Goal: Transaction & Acquisition: Purchase product/service

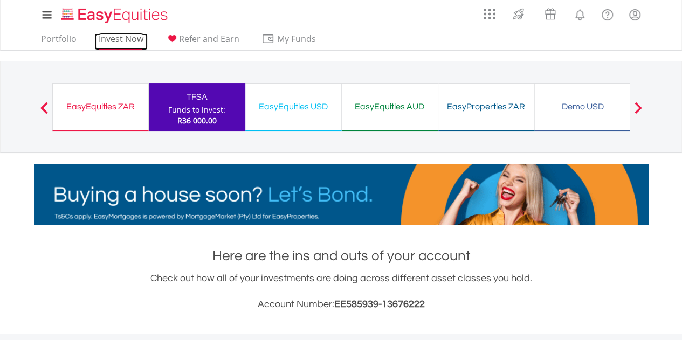
click at [115, 40] on link "Invest Now" at bounding box center [120, 41] width 53 height 17
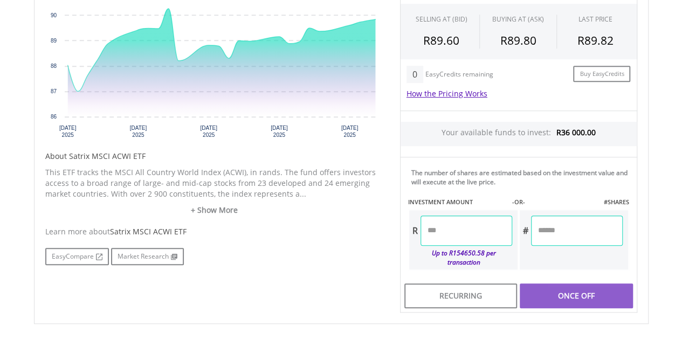
scroll to position [431, 0]
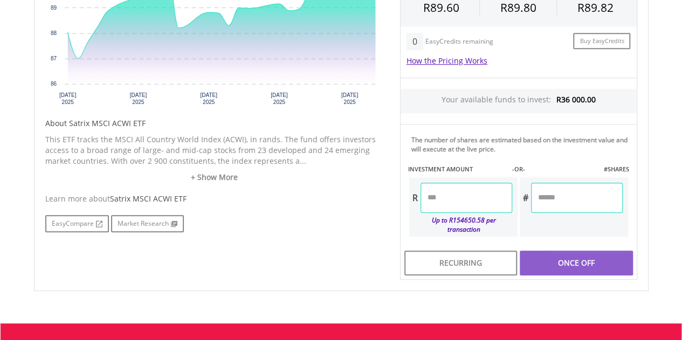
click at [454, 202] on input "number" at bounding box center [467, 198] width 92 height 30
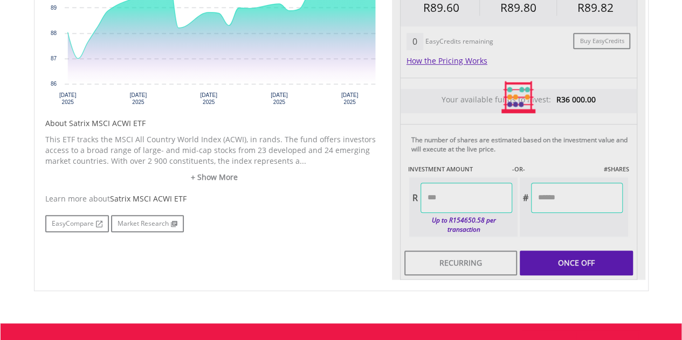
type input "********"
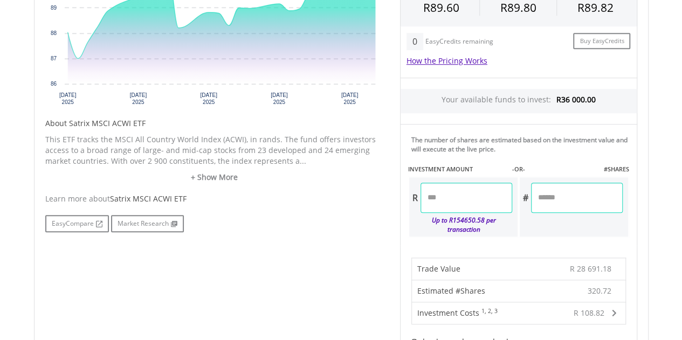
click at [448, 199] on input "********" at bounding box center [467, 198] width 92 height 30
type input "********"
click at [559, 223] on div "Last Updated Price: 15-min. Delay* Price Update Cost: 1 Credits Request A Price…" at bounding box center [518, 194] width 253 height 559
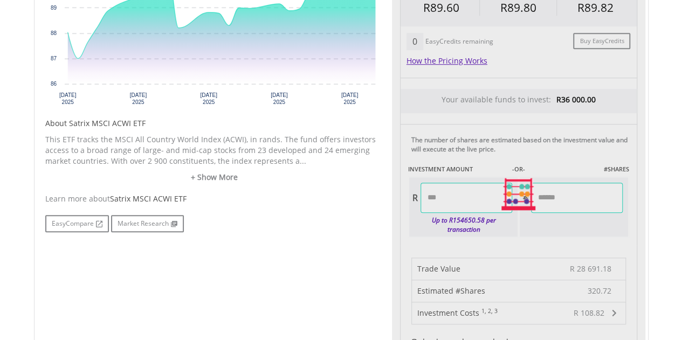
type input "********"
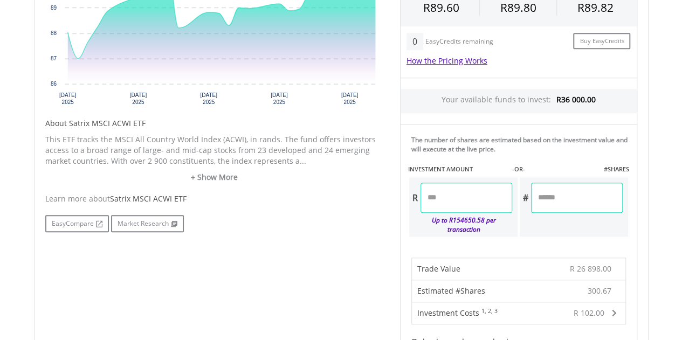
scroll to position [539, 0]
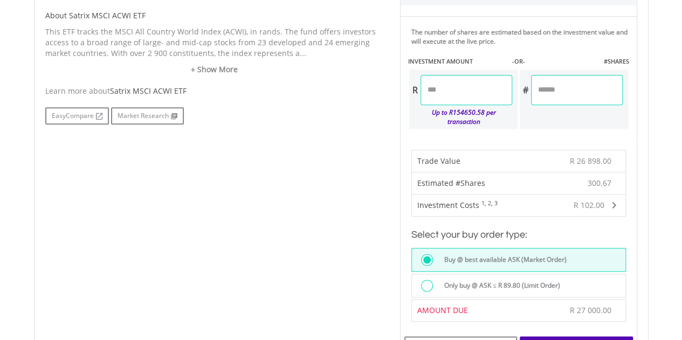
click at [510, 280] on label "Only buy @ ASK ≤ R 89.80 (Limit Order)" at bounding box center [499, 286] width 122 height 12
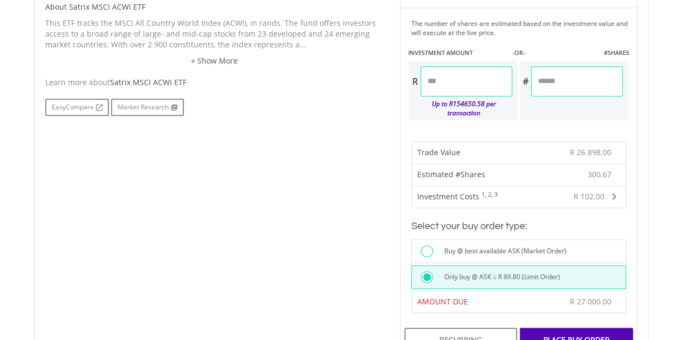
scroll to position [593, 0]
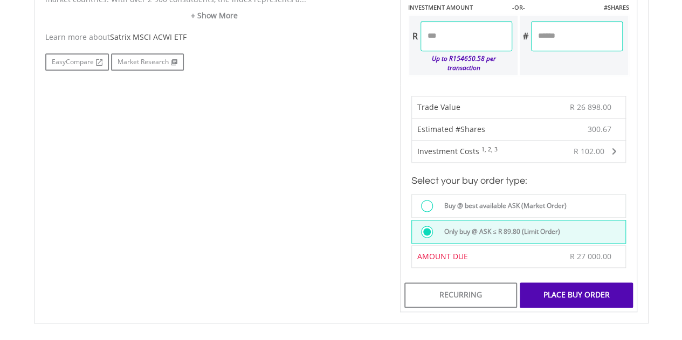
click at [575, 285] on div "Place Buy Order" at bounding box center [576, 295] width 113 height 25
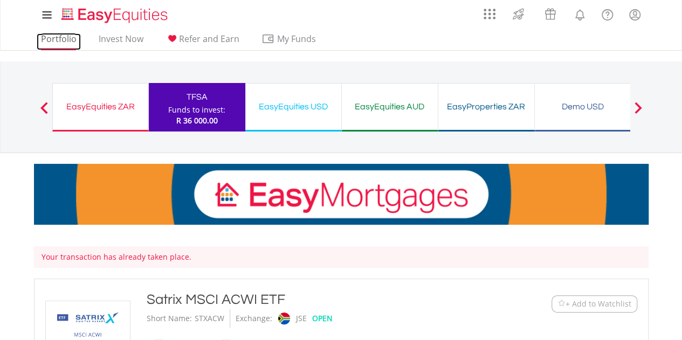
click at [66, 35] on link "Portfolio" at bounding box center [59, 41] width 44 height 17
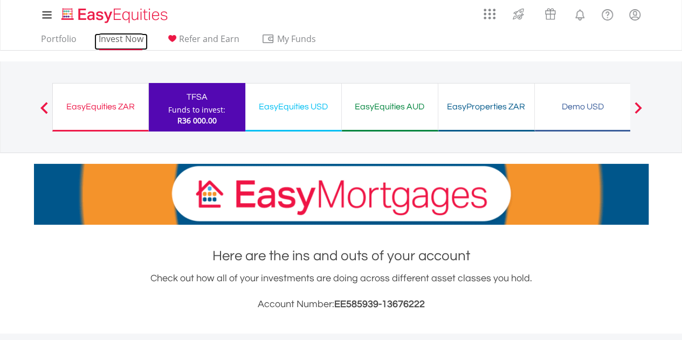
click at [124, 43] on link "Invest Now" at bounding box center [120, 41] width 53 height 17
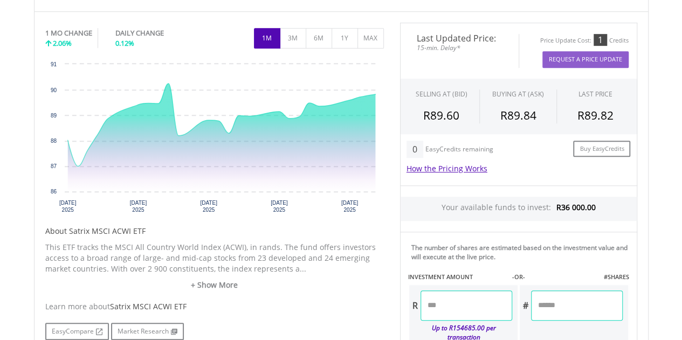
scroll to position [378, 0]
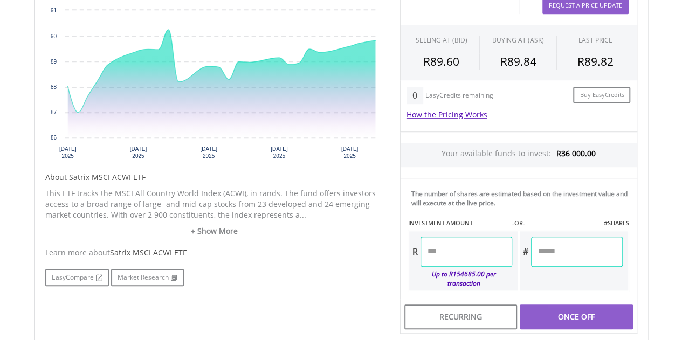
click at [451, 252] on input "number" at bounding box center [467, 252] width 92 height 30
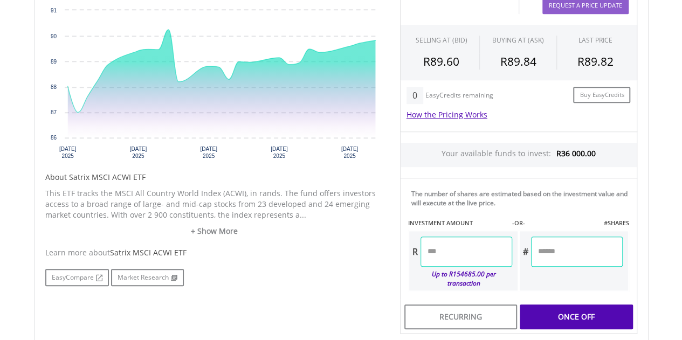
click at [591, 274] on div "Last Updated Price: 15-min. Delay* Price Update Cost: 1 Credits Request A Price…" at bounding box center [518, 152] width 253 height 366
type input "********"
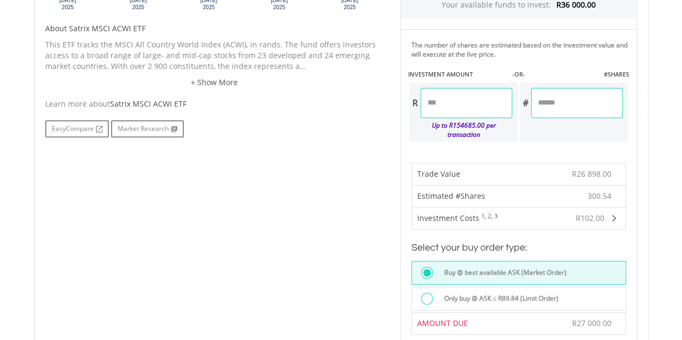
scroll to position [539, 0]
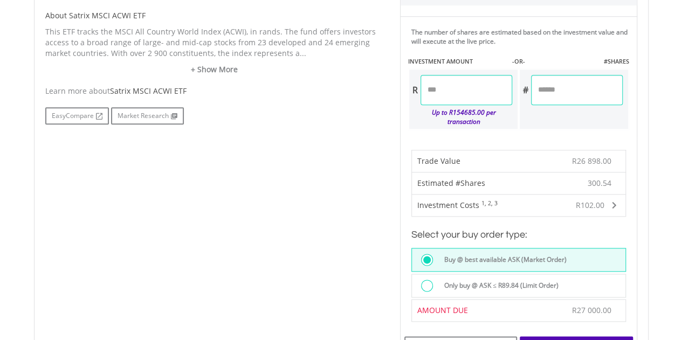
click at [430, 280] on div at bounding box center [427, 286] width 12 height 12
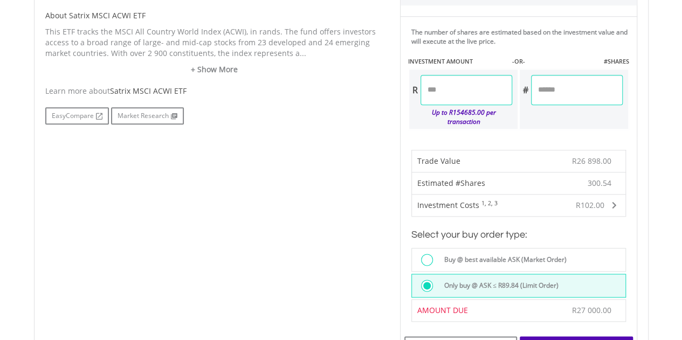
click at [436, 87] on input "********" at bounding box center [467, 90] width 92 height 30
type input "********"
click at [522, 125] on div "Last Updated Price: 15-min. Delay* Price Update Cost: 1 Credits Request A Price…" at bounding box center [518, 86] width 253 height 559
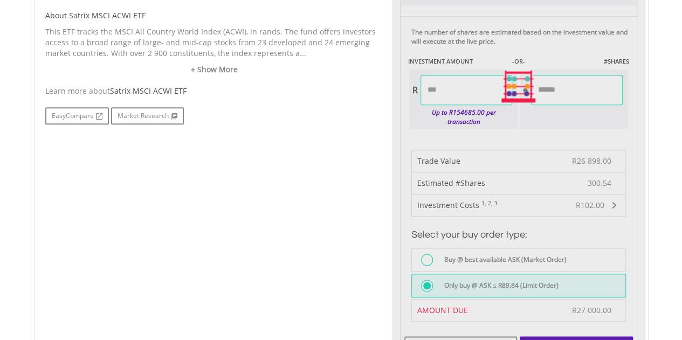
type input "********"
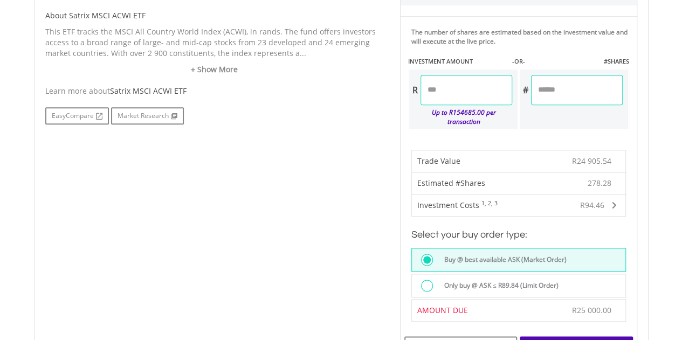
click at [426, 280] on div at bounding box center [427, 286] width 12 height 12
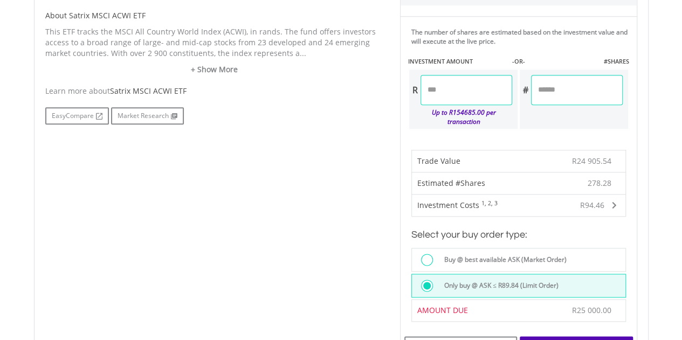
click at [447, 87] on input "********" at bounding box center [467, 90] width 92 height 30
type input "********"
click at [523, 124] on div "Last Updated Price: 15-min. Delay* Price Update Cost: 1 Credits Request A Price…" at bounding box center [518, 86] width 253 height 559
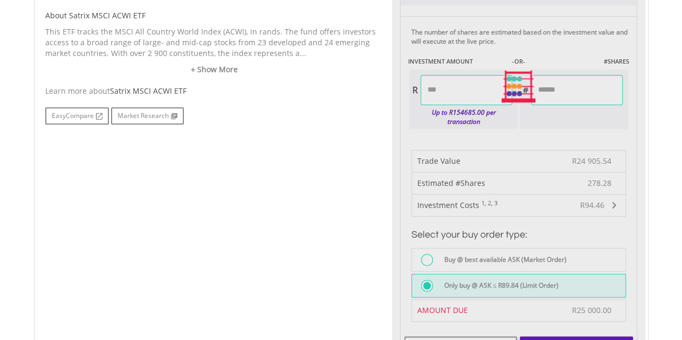
type input "********"
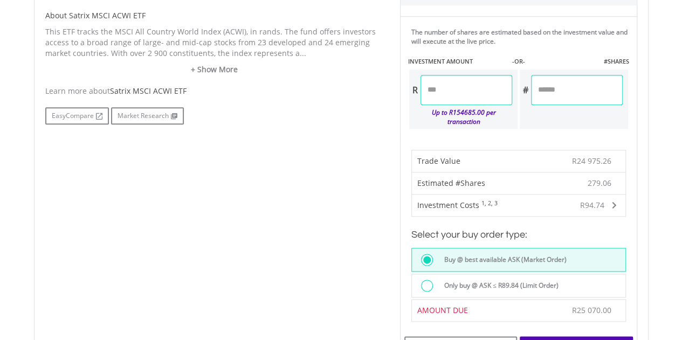
click at [425, 280] on div at bounding box center [427, 286] width 12 height 12
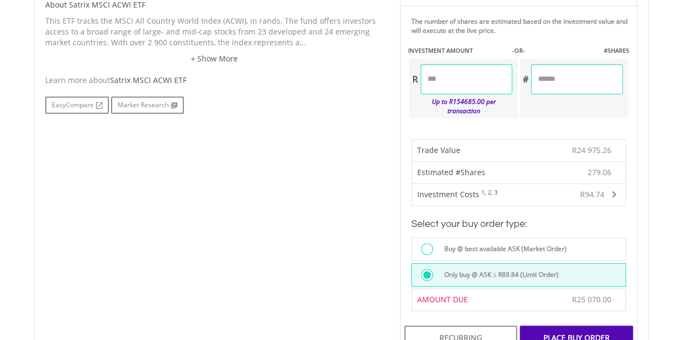
scroll to position [593, 0]
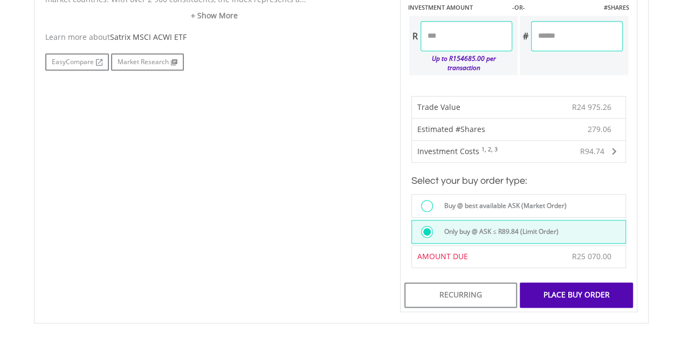
click at [571, 283] on div "Place Buy Order" at bounding box center [576, 295] width 113 height 25
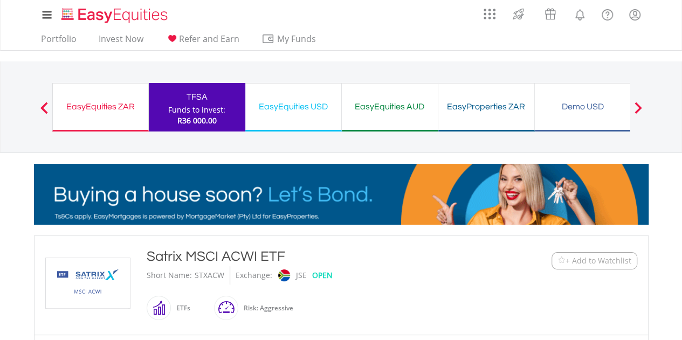
click at [210, 103] on div "TFSA" at bounding box center [197, 97] width 84 height 15
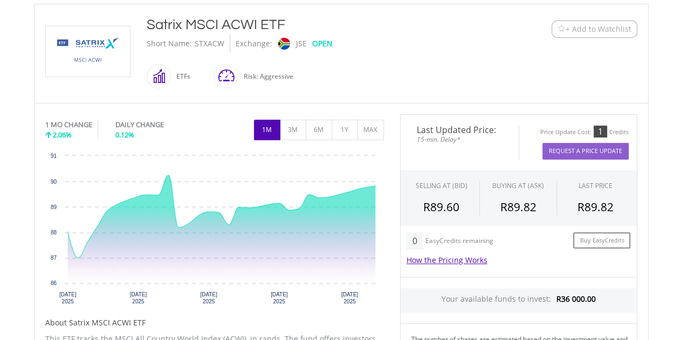
scroll to position [270, 0]
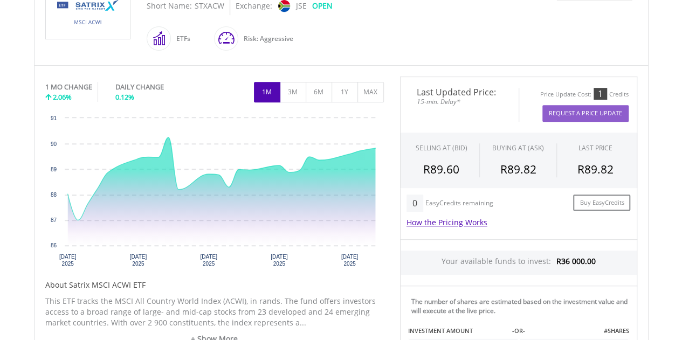
click at [449, 32] on div "Satrix MSCI ACWI ETF Short Name: STXACW Exchange: JSE OPEN ETFs" at bounding box center [316, 15] width 355 height 77
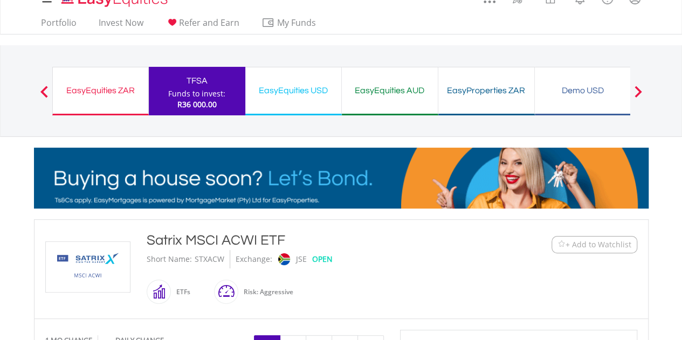
scroll to position [0, 0]
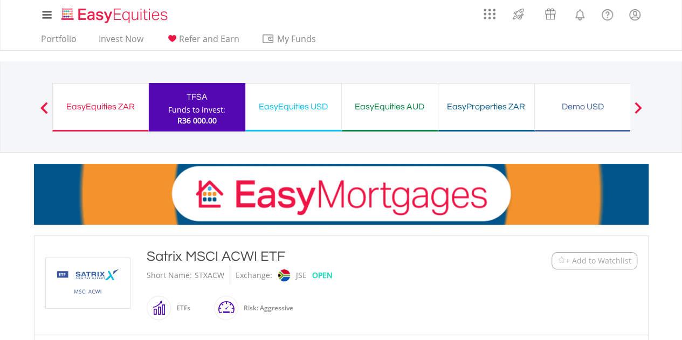
click at [110, 120] on div "EasyEquities ZAR Funds to invest: R36 000.00" at bounding box center [100, 107] width 97 height 49
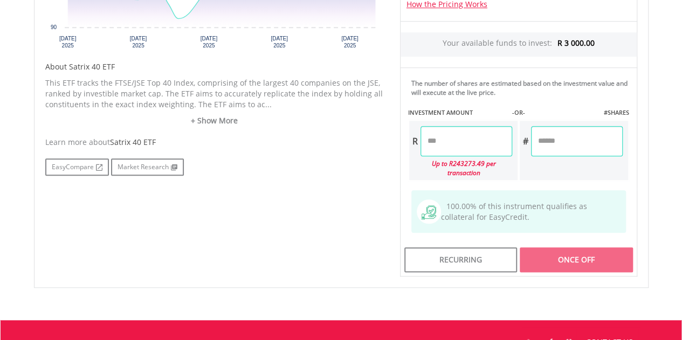
scroll to position [431, 0]
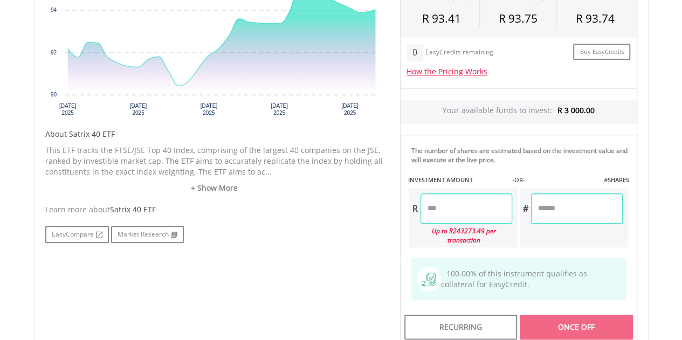
click at [453, 200] on input "number" at bounding box center [467, 209] width 92 height 30
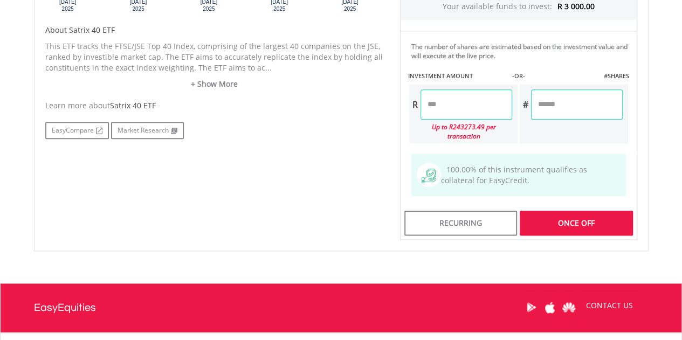
scroll to position [539, 0]
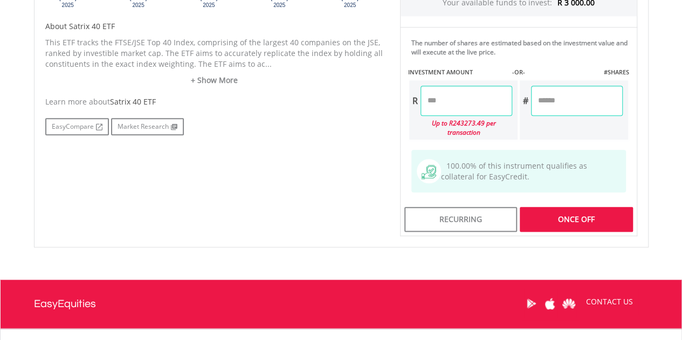
click at [545, 138] on div "Last Updated Price: 15-min. Delay* Price Update Cost: 2 Credits Request A Price…" at bounding box center [518, 27] width 253 height 419
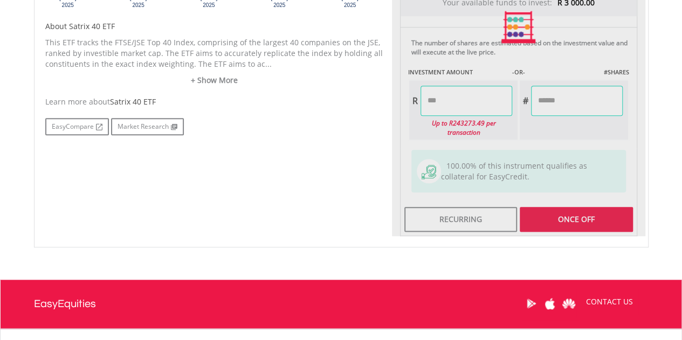
type input "*******"
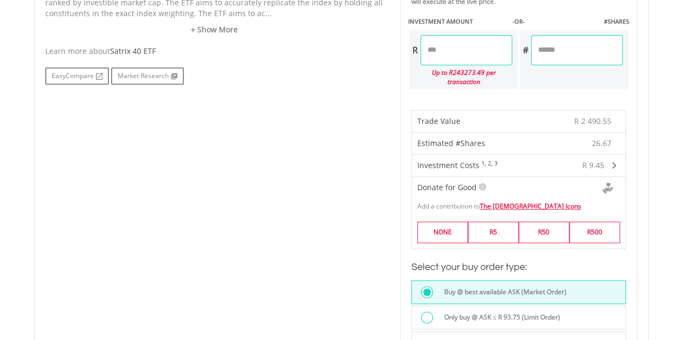
scroll to position [647, 0]
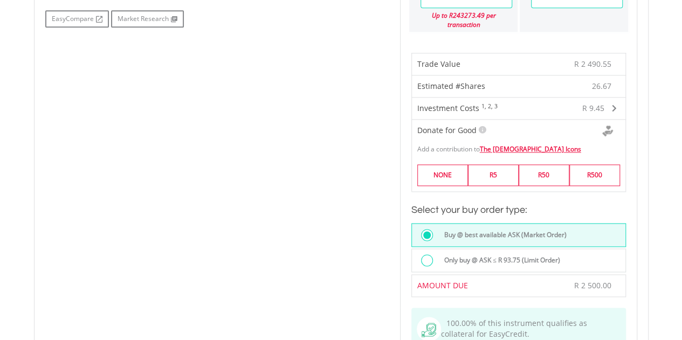
click at [430, 255] on div at bounding box center [427, 261] width 12 height 12
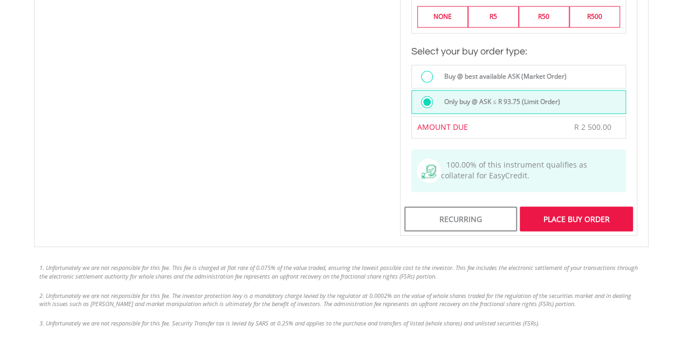
scroll to position [809, 0]
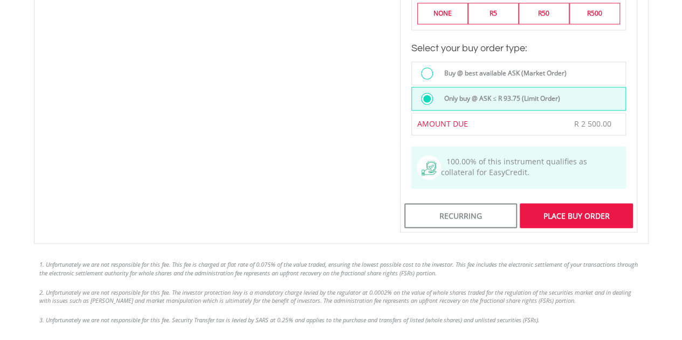
click at [588, 210] on div "Place Buy Order" at bounding box center [576, 215] width 113 height 25
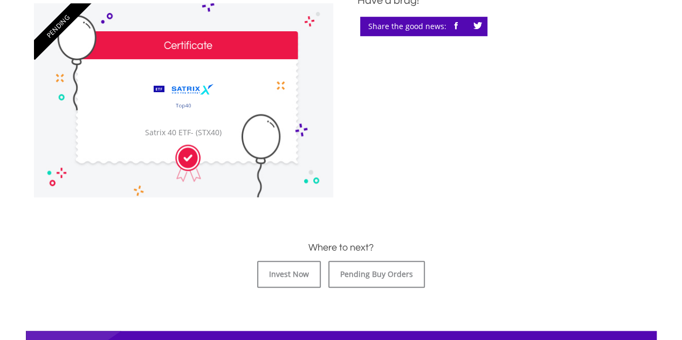
scroll to position [324, 0]
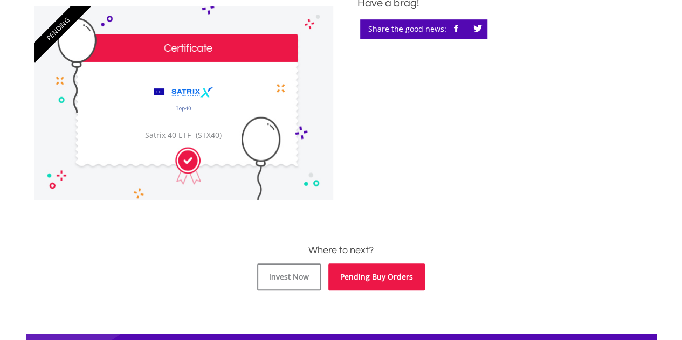
click at [373, 275] on link "Pending Buy Orders" at bounding box center [376, 277] width 97 height 27
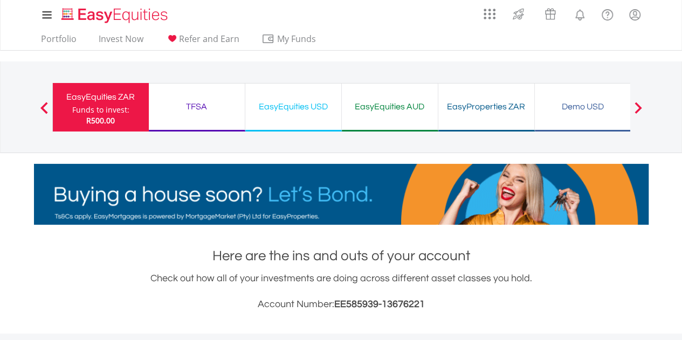
click at [211, 125] on div "TFSA Funds to invest: R500.00" at bounding box center [197, 107] width 97 height 49
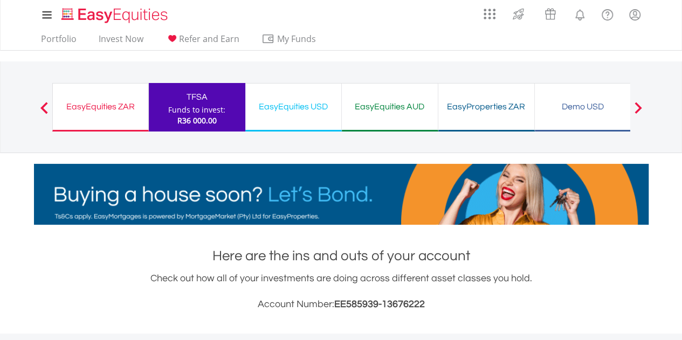
click at [121, 110] on div "EasyEquities ZAR" at bounding box center [100, 106] width 83 height 15
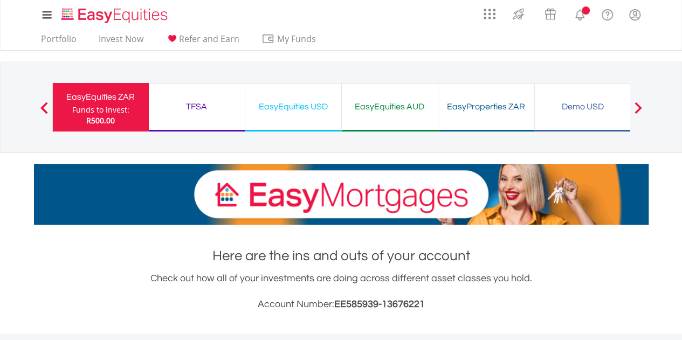
scroll to position [104, 205]
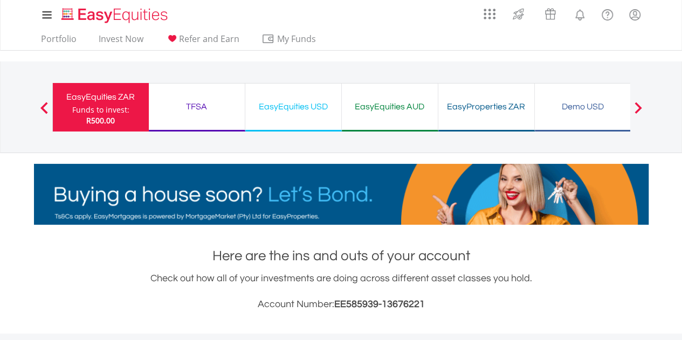
click at [468, 106] on div "EasyProperties ZAR" at bounding box center [486, 106] width 83 height 15
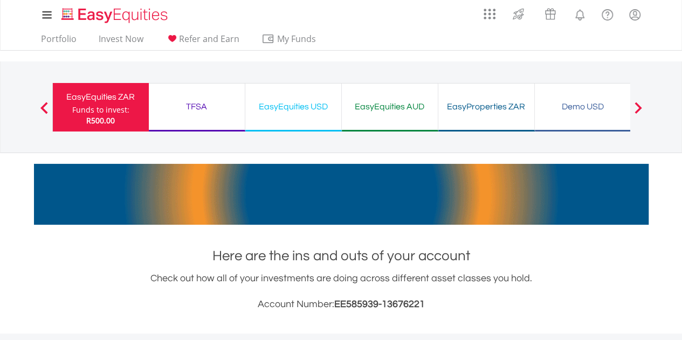
click at [187, 119] on div "TFSA Funds to invest: R500.00" at bounding box center [197, 107] width 97 height 49
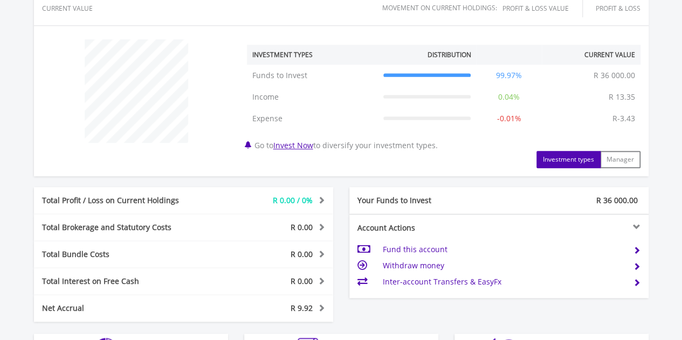
scroll to position [431, 0]
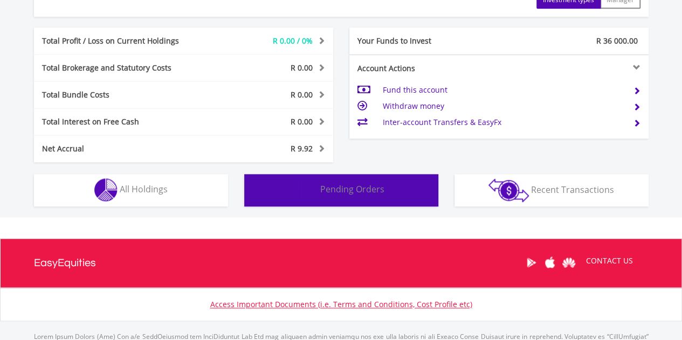
click at [355, 191] on span "Pending Orders" at bounding box center [352, 189] width 64 height 12
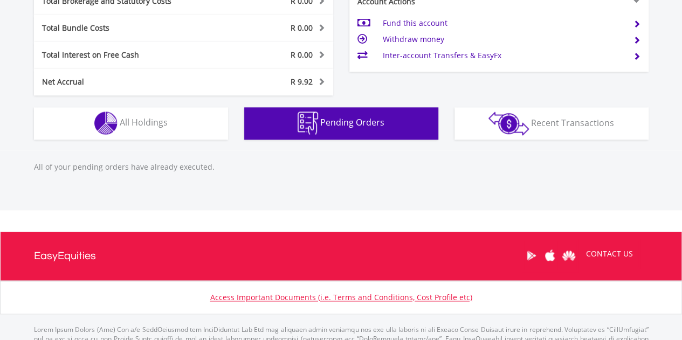
scroll to position [544, 0]
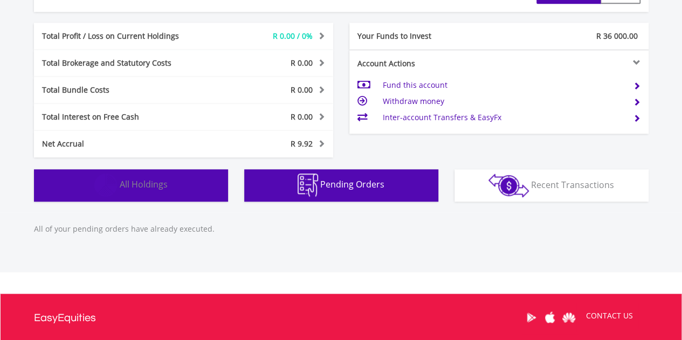
click at [136, 190] on button "Holdings All Holdings" at bounding box center [131, 185] width 194 height 32
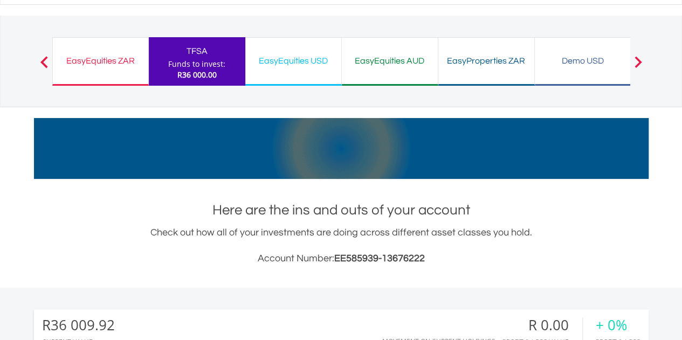
scroll to position [0, 0]
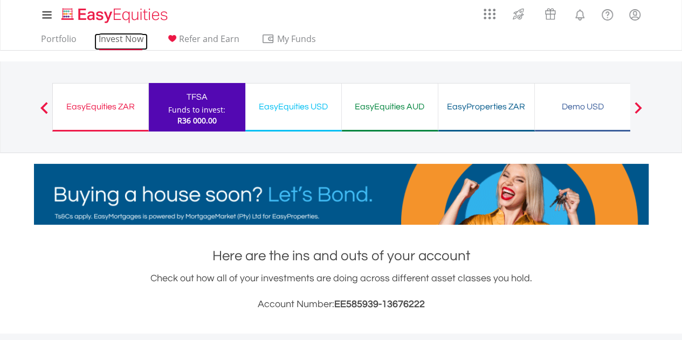
click at [127, 42] on link "Invest Now" at bounding box center [120, 41] width 53 height 17
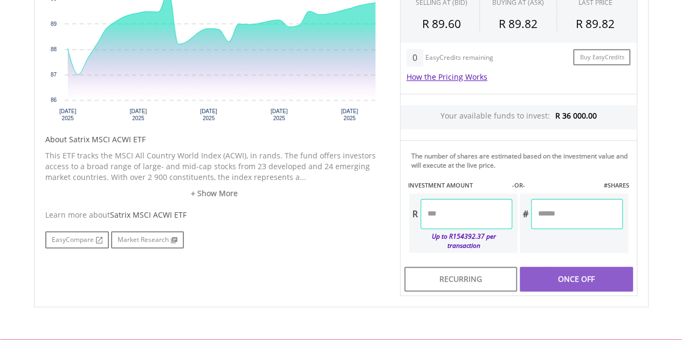
scroll to position [431, 0]
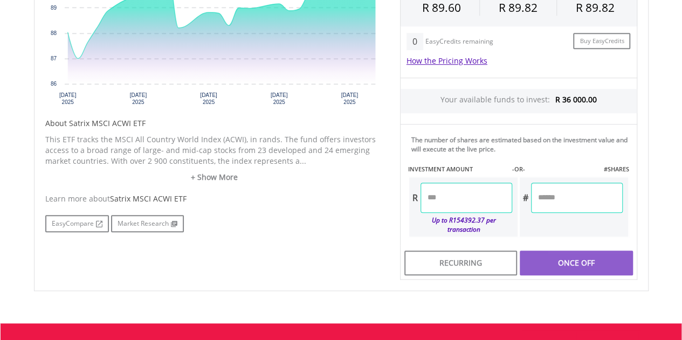
click at [449, 196] on input "number" at bounding box center [467, 198] width 92 height 30
click at [520, 231] on div "Last Updated Price: 15-min. Delay* Price Update Cost: 1 Credits Request A Price…" at bounding box center [518, 98] width 253 height 366
type input "********"
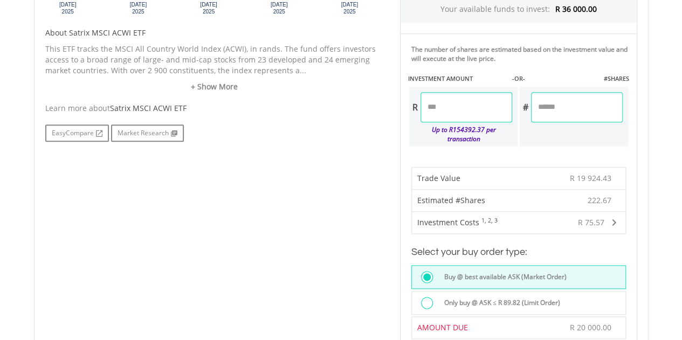
scroll to position [539, 0]
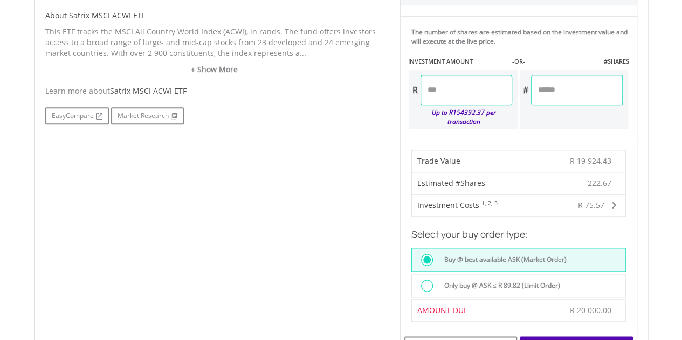
click at [427, 280] on div at bounding box center [427, 286] width 12 height 12
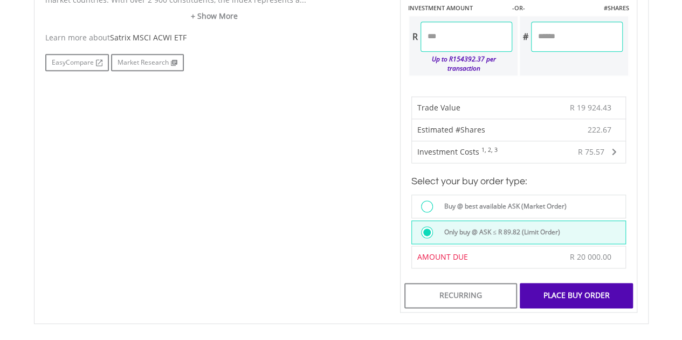
scroll to position [593, 0]
click at [573, 283] on div "Place Buy Order" at bounding box center [576, 295] width 113 height 25
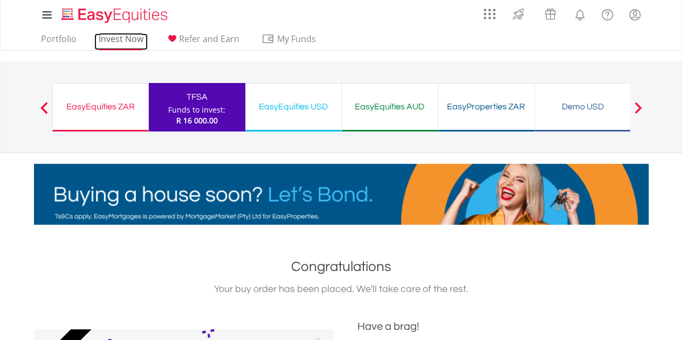
click at [120, 37] on link "Invest Now" at bounding box center [120, 41] width 53 height 17
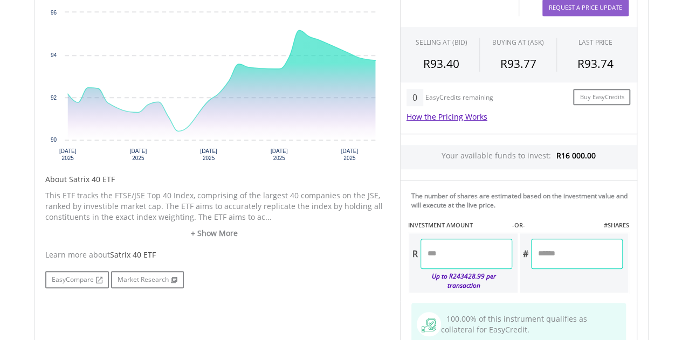
scroll to position [378, 0]
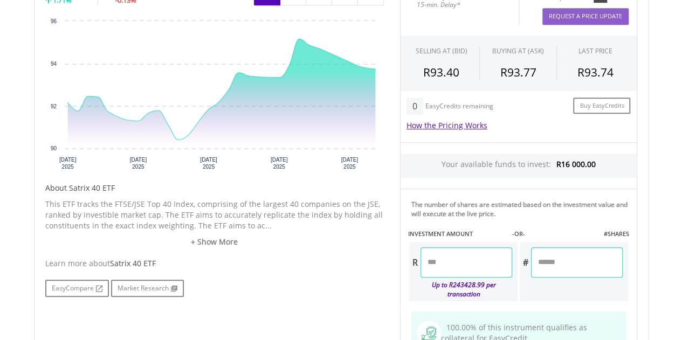
click at [450, 261] on input "number" at bounding box center [467, 263] width 92 height 30
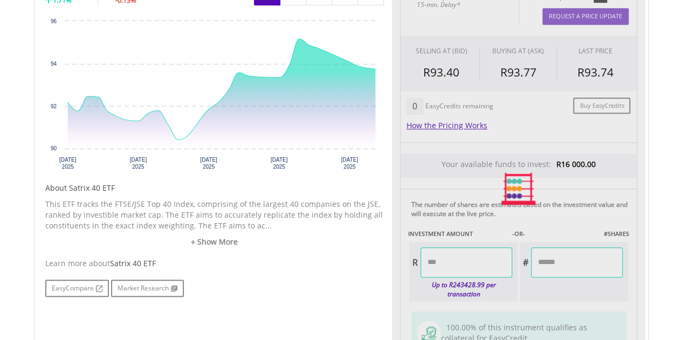
click at [551, 298] on div "Last Updated Price: 15-min. Delay* Price Update Cost: 2 Credits Request A Price…" at bounding box center [518, 189] width 253 height 419
type input "********"
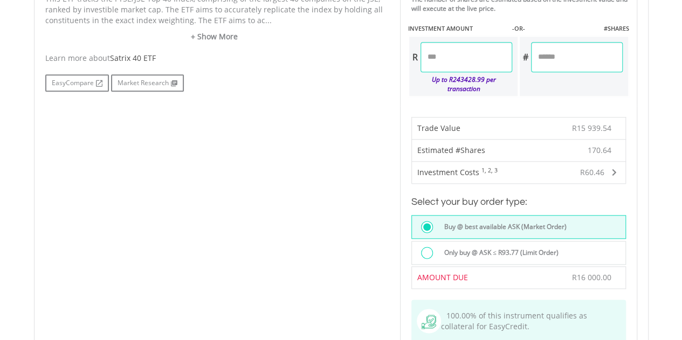
scroll to position [593, 0]
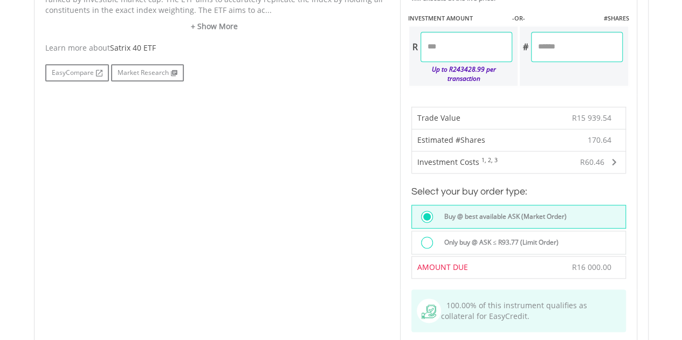
click at [424, 237] on div at bounding box center [427, 243] width 12 height 12
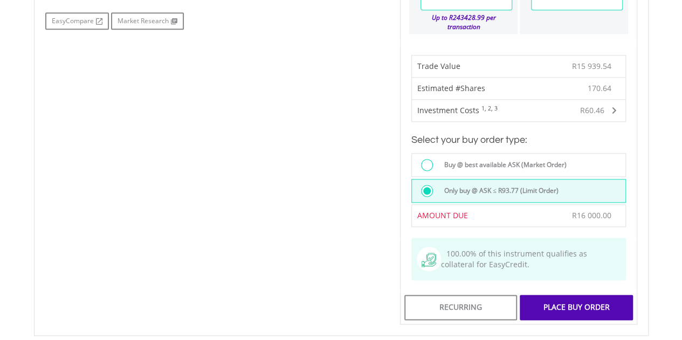
scroll to position [647, 0]
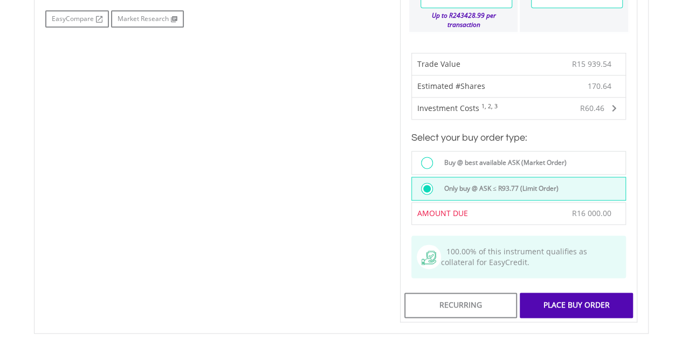
click at [549, 293] on div "Place Buy Order" at bounding box center [576, 305] width 113 height 25
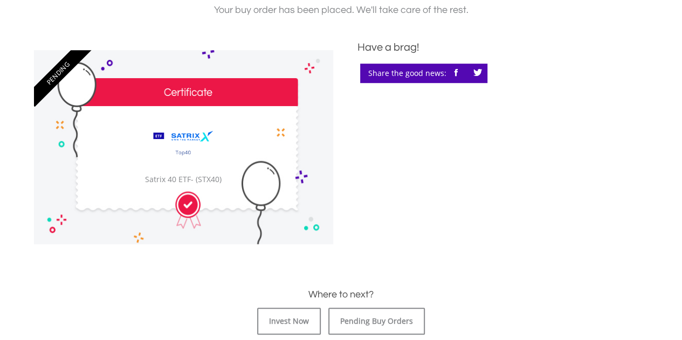
scroll to position [324, 0]
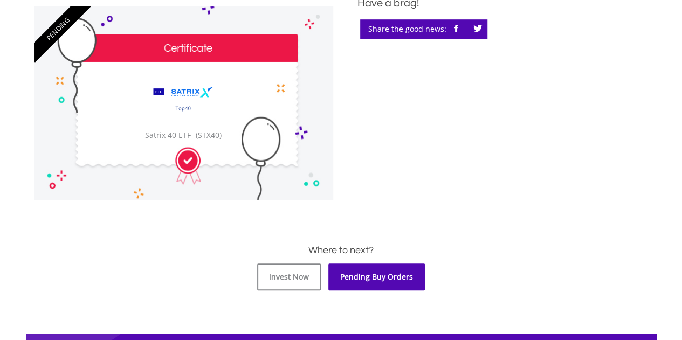
click at [401, 276] on link "Pending Buy Orders" at bounding box center [376, 277] width 97 height 27
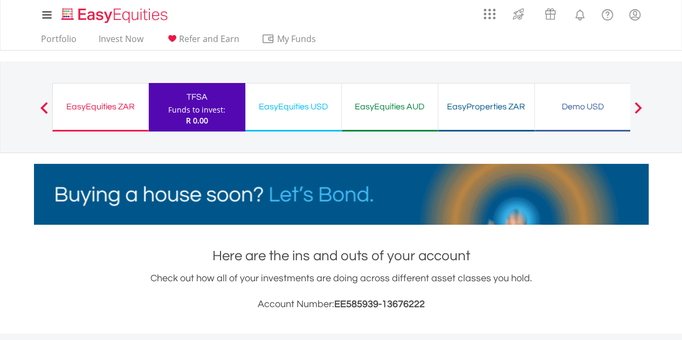
click at [317, 108] on div "EasyEquities USD" at bounding box center [293, 106] width 83 height 15
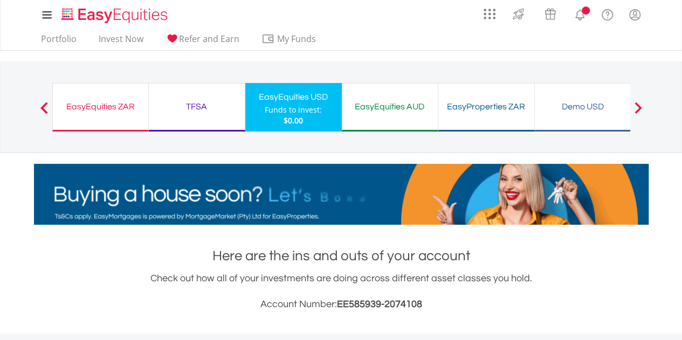
scroll to position [104, 205]
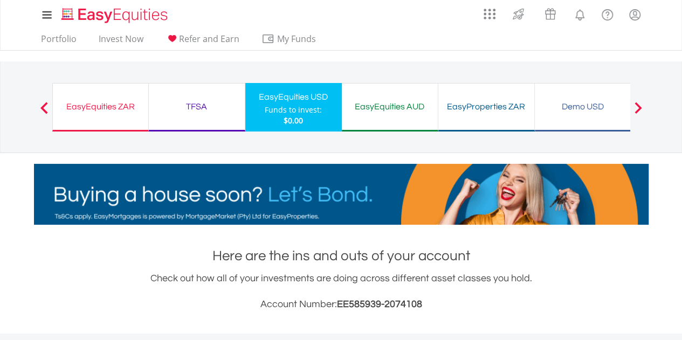
click at [639, 102] on span at bounding box center [638, 108] width 8 height 12
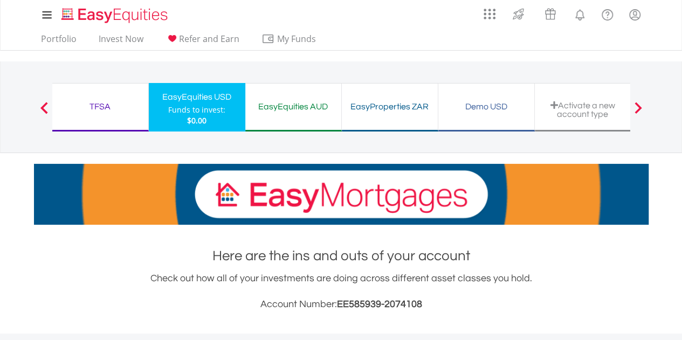
click at [44, 109] on button "Previous" at bounding box center [44, 112] width 22 height 11
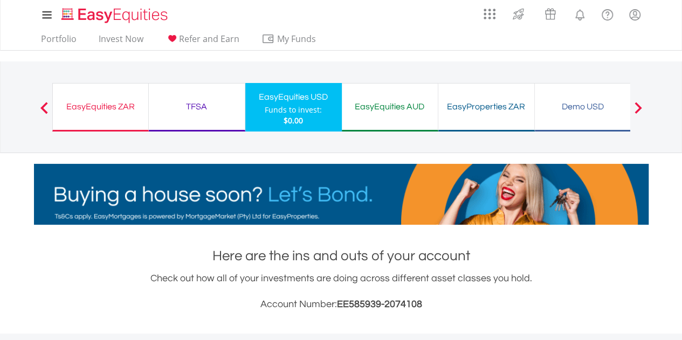
click at [205, 102] on div "TFSA" at bounding box center [196, 106] width 83 height 15
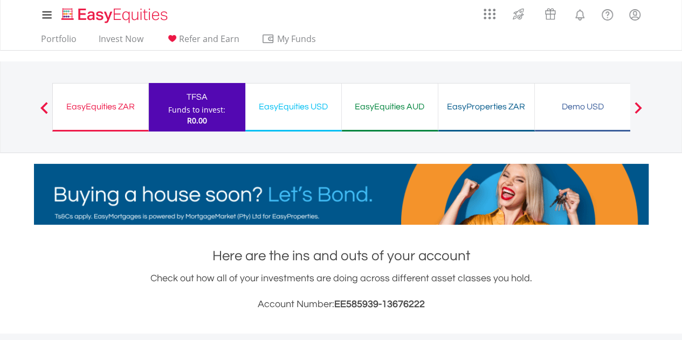
scroll to position [104, 205]
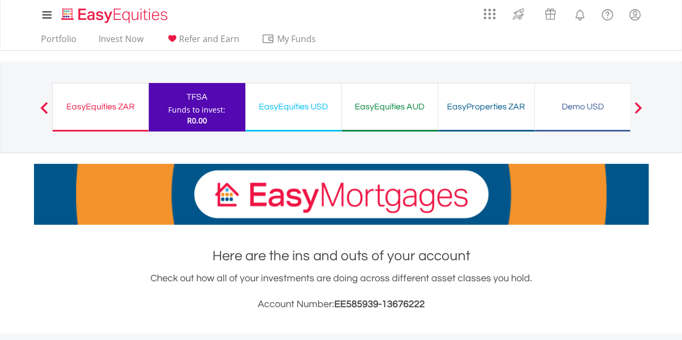
click at [109, 121] on div "EasyEquities ZAR Funds to invest: R0.00" at bounding box center [100, 107] width 97 height 49
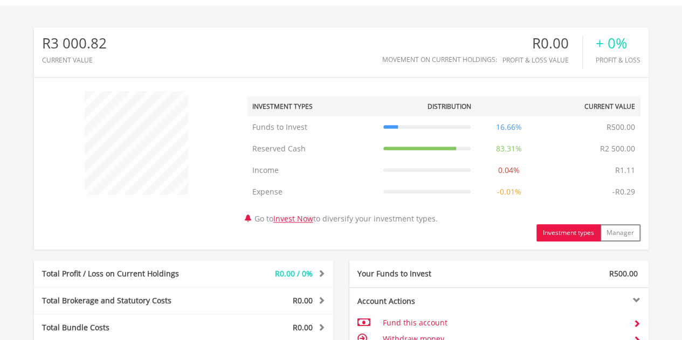
scroll to position [290, 0]
